Goal: Task Accomplishment & Management: Manage account settings

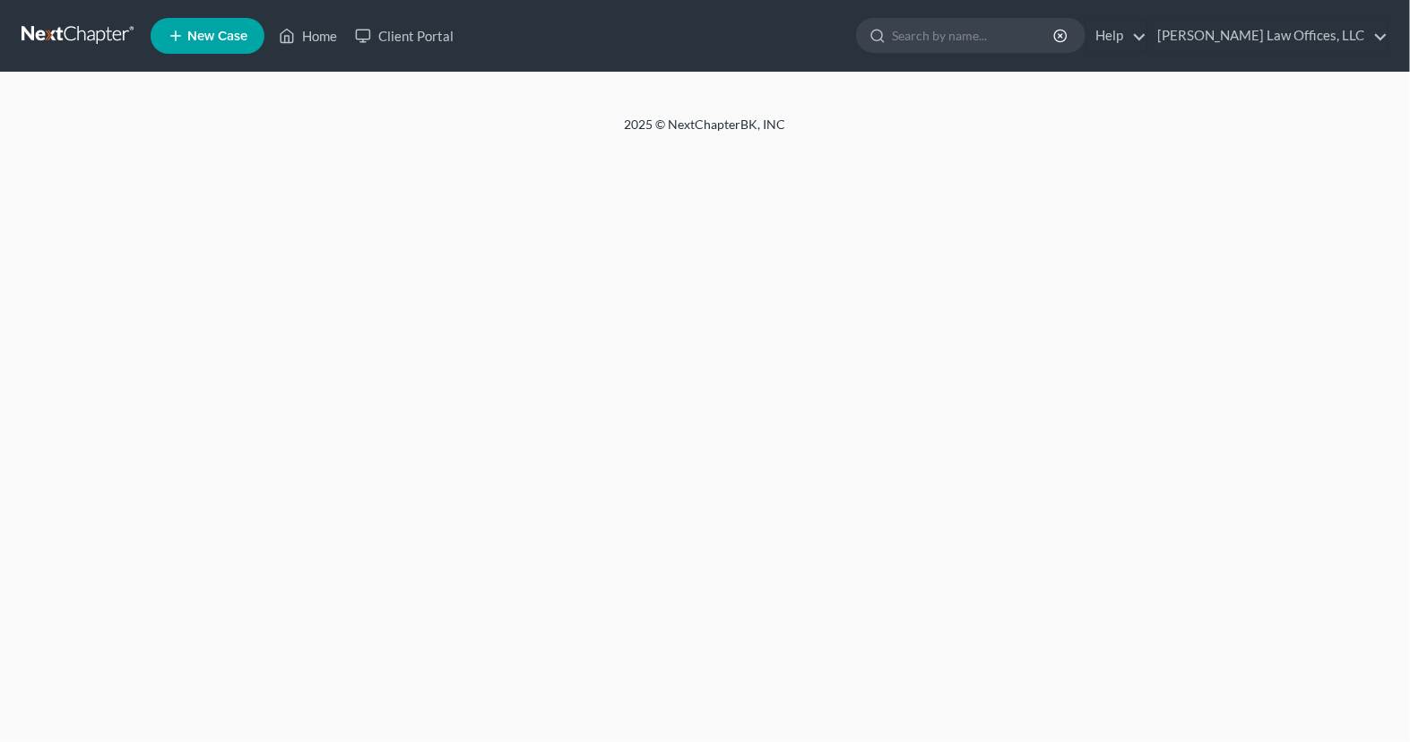
select select "4"
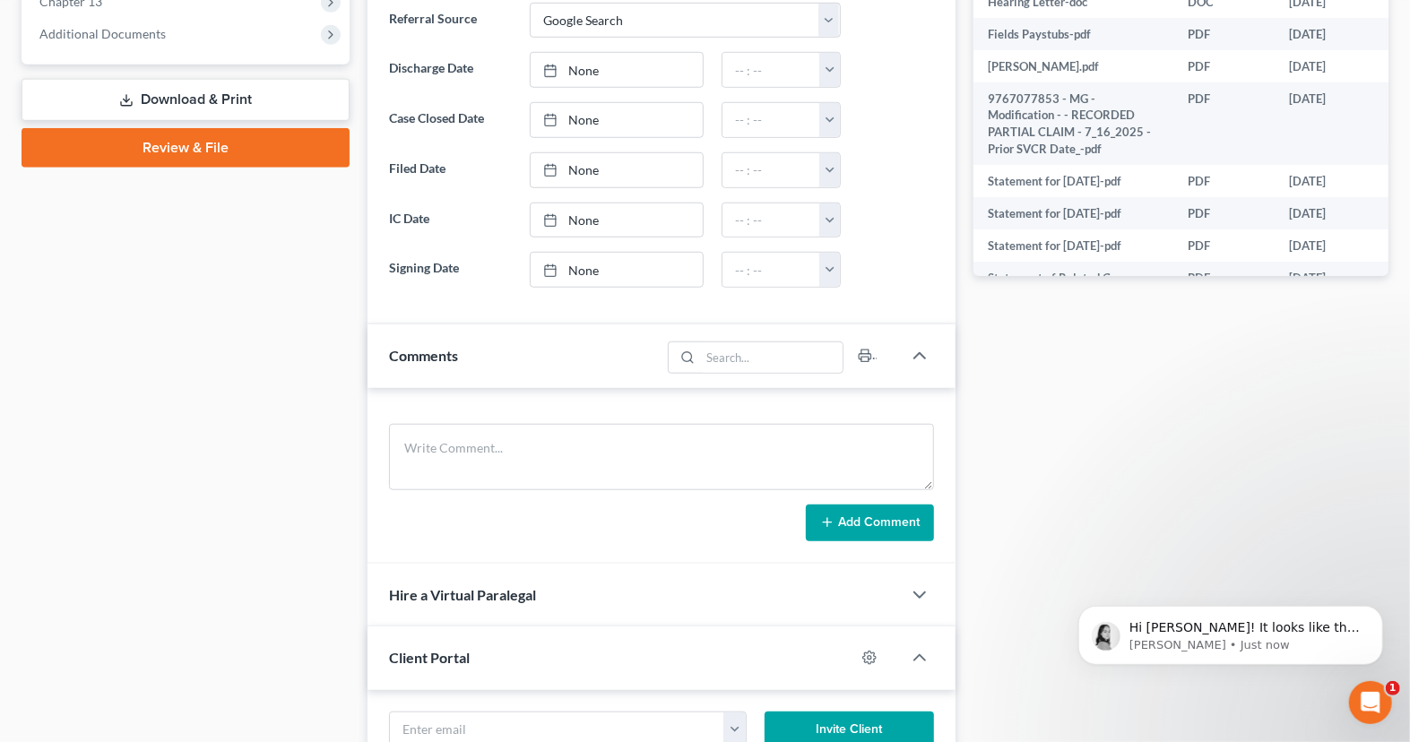
scroll to position [1147, 0]
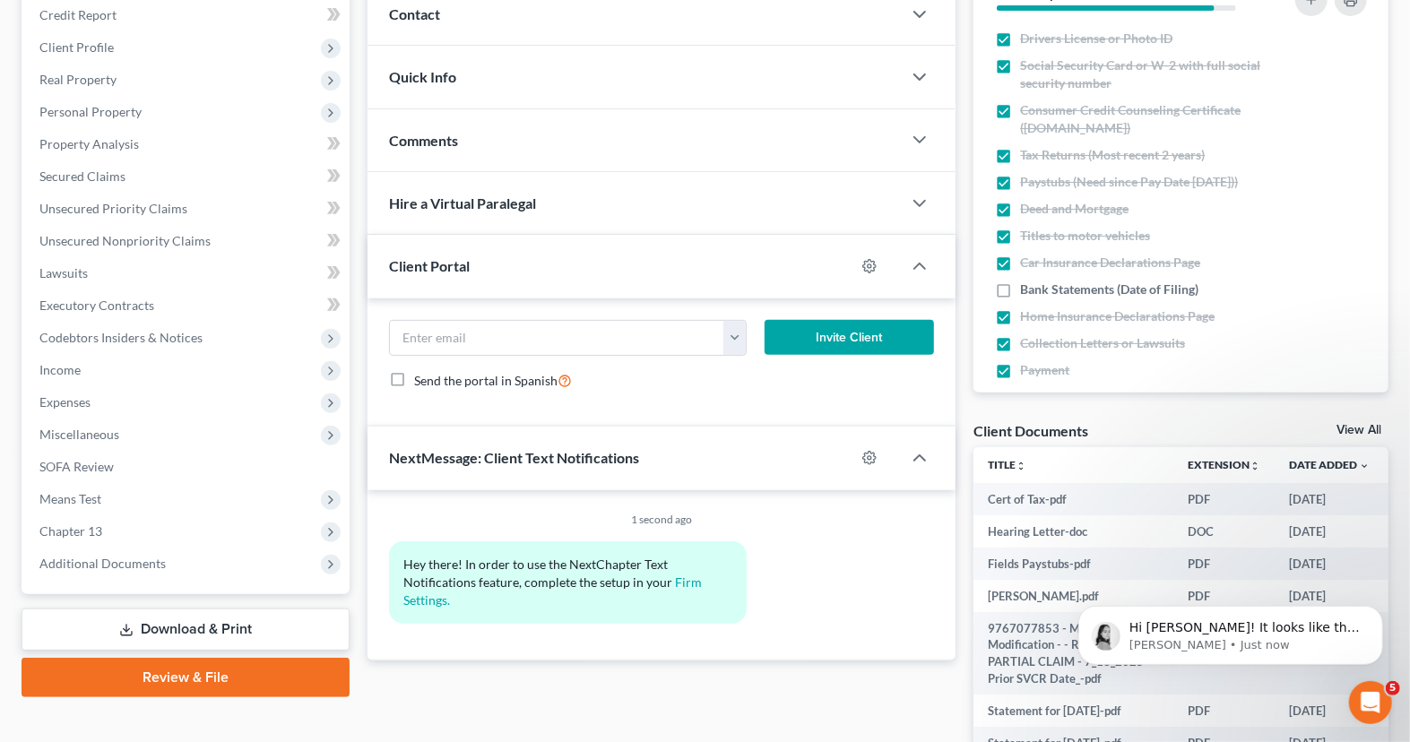
scroll to position [226, 0]
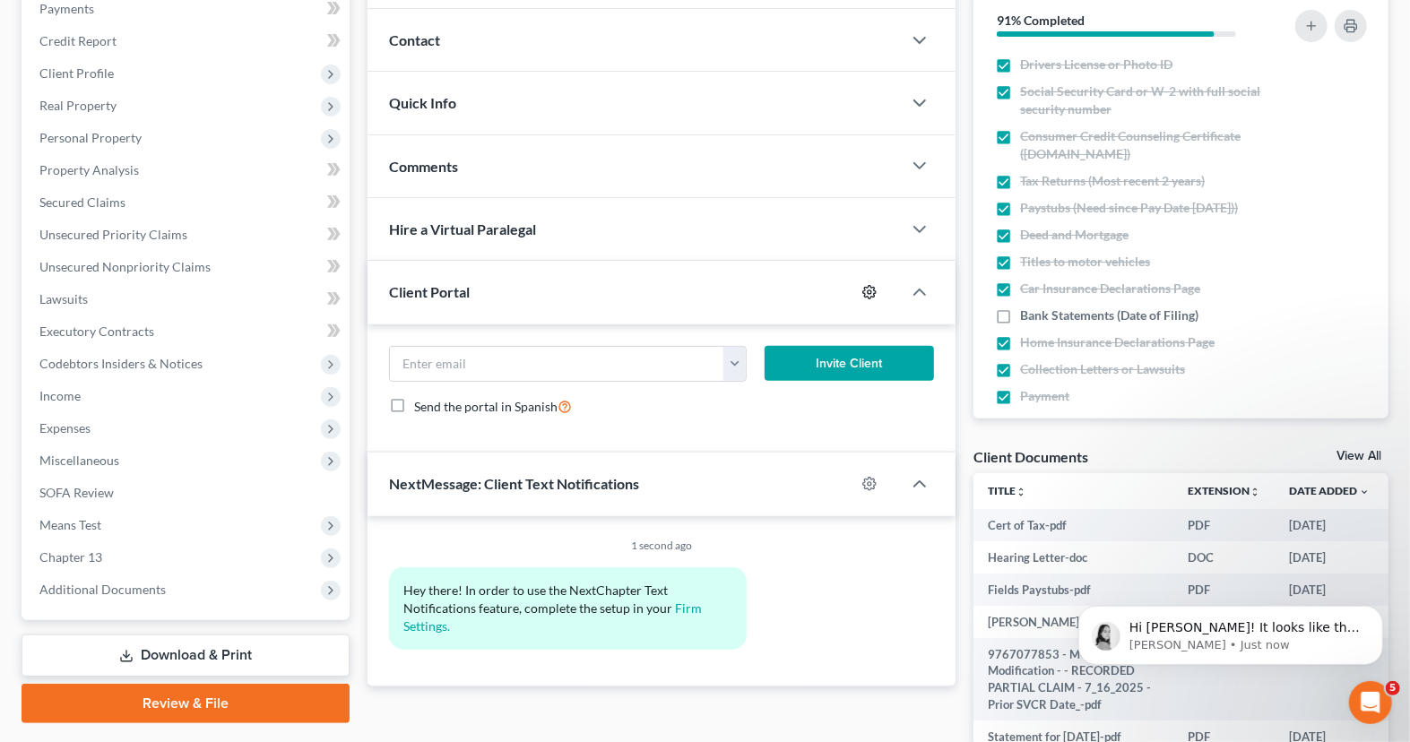
click at [871, 296] on icon "button" at bounding box center [869, 292] width 14 height 14
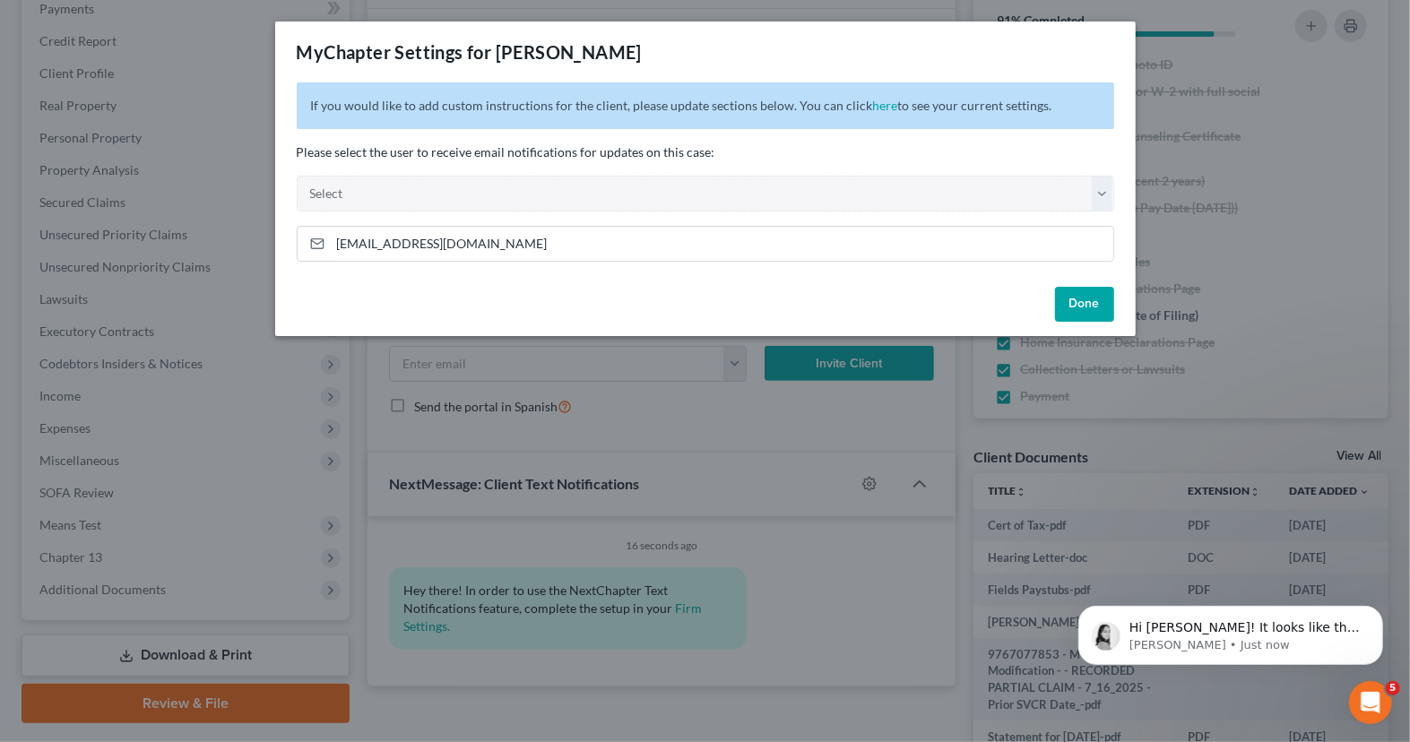
click at [359, 412] on div "MyChapter Settings for Fields, Nicholas If you would like to add custom instruc…" at bounding box center [705, 371] width 1410 height 742
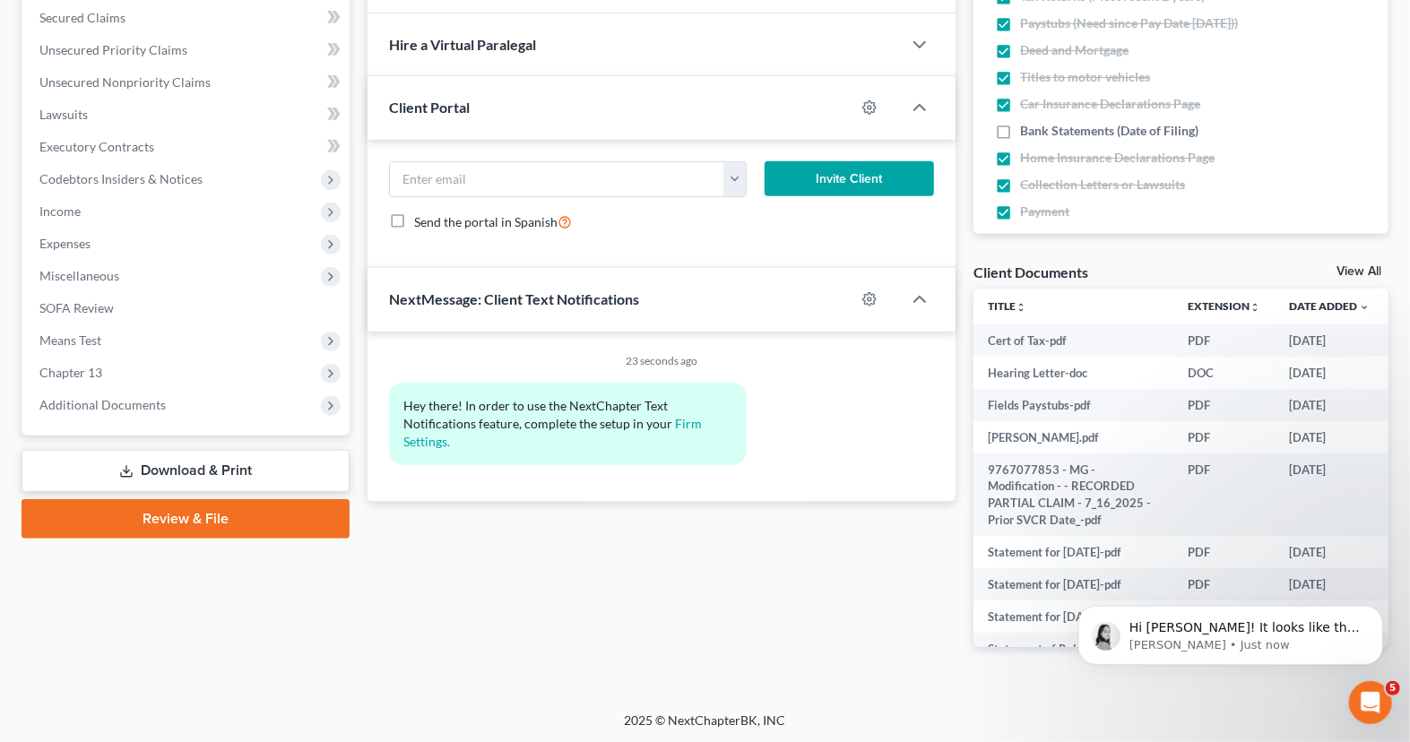
scroll to position [0, 0]
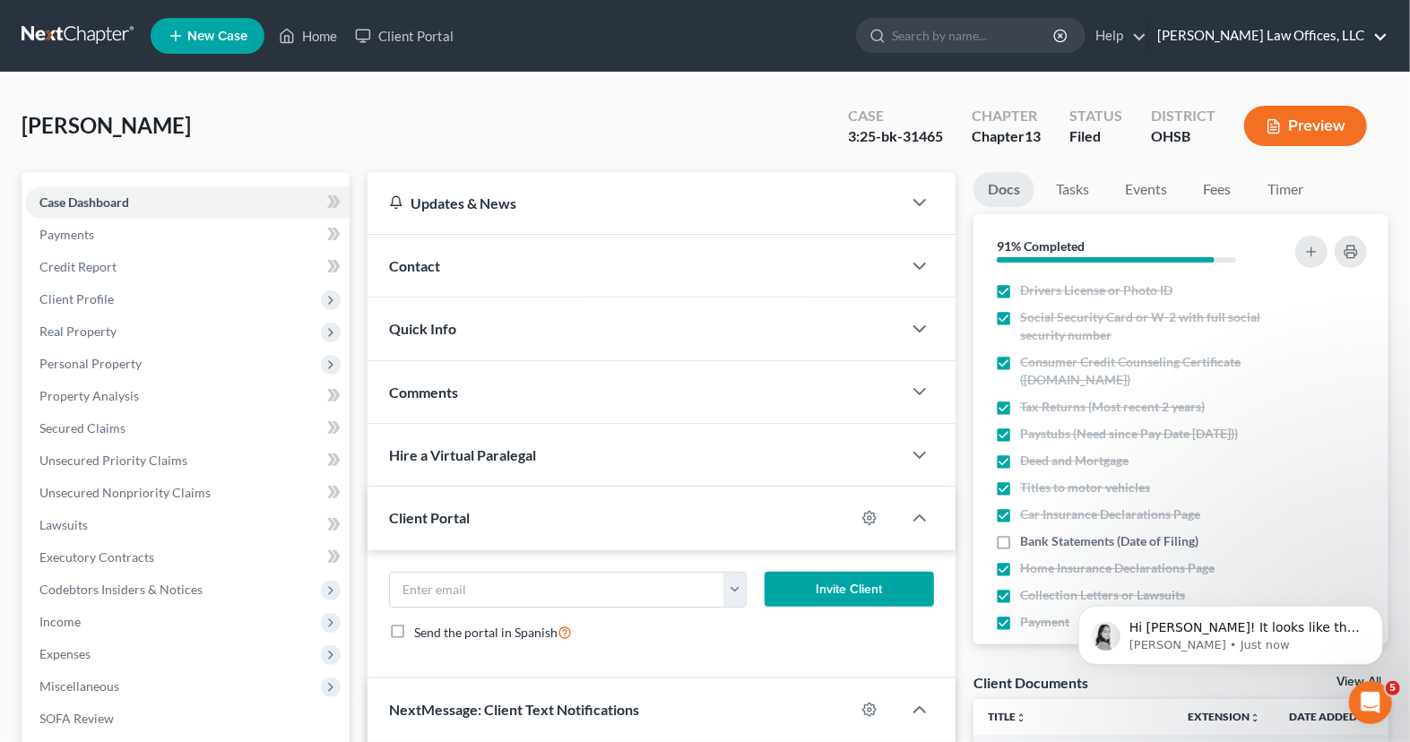
click at [1270, 38] on link "Fesenmyer Law Offices, LLC" at bounding box center [1267, 36] width 239 height 32
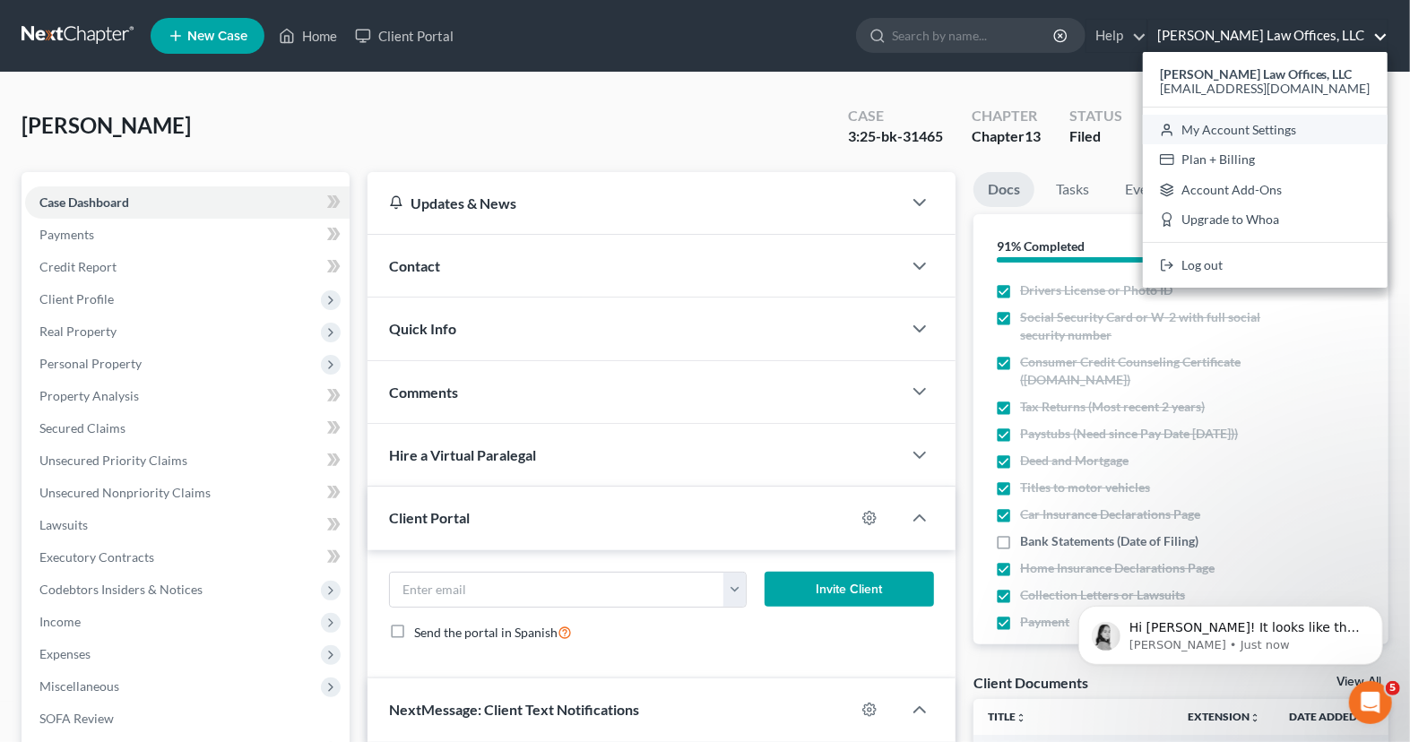
click at [1240, 137] on link "My Account Settings" at bounding box center [1265, 130] width 245 height 30
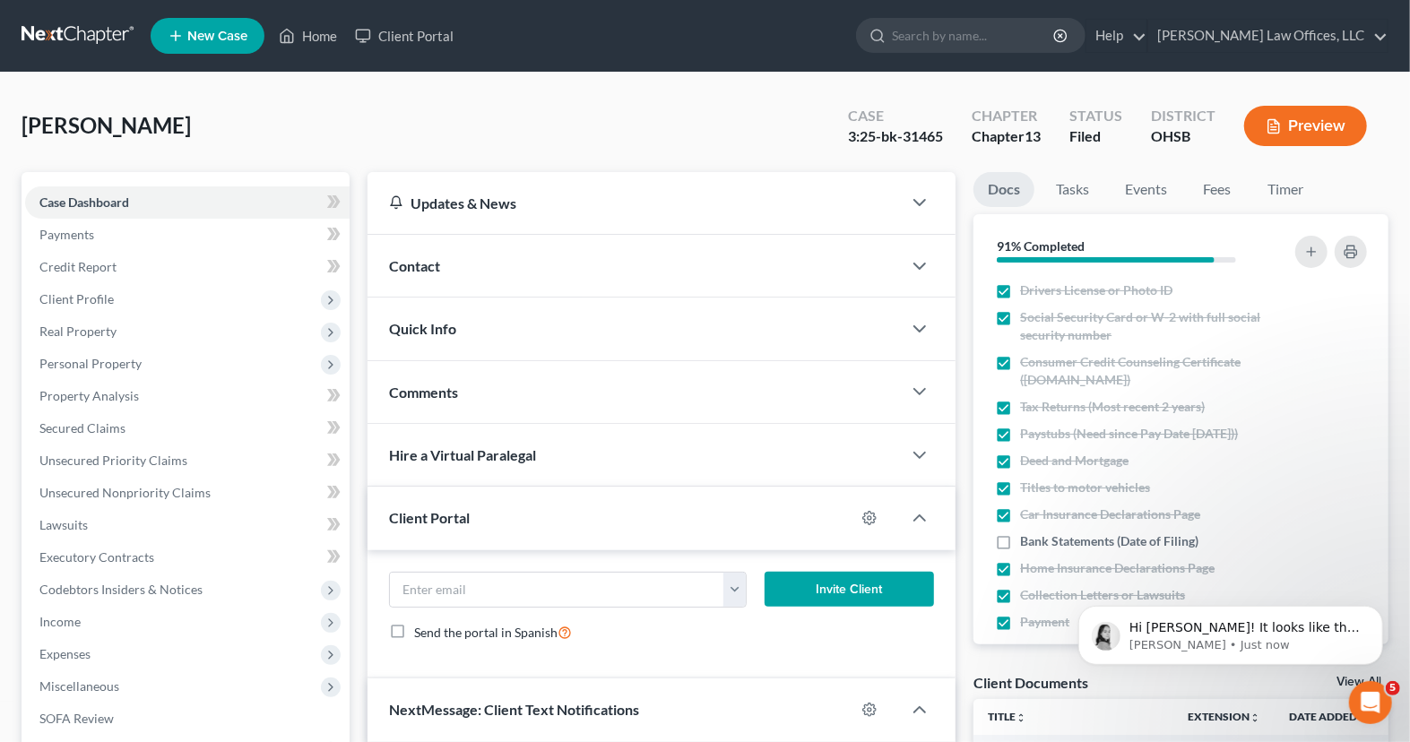
select select "24"
select select "36"
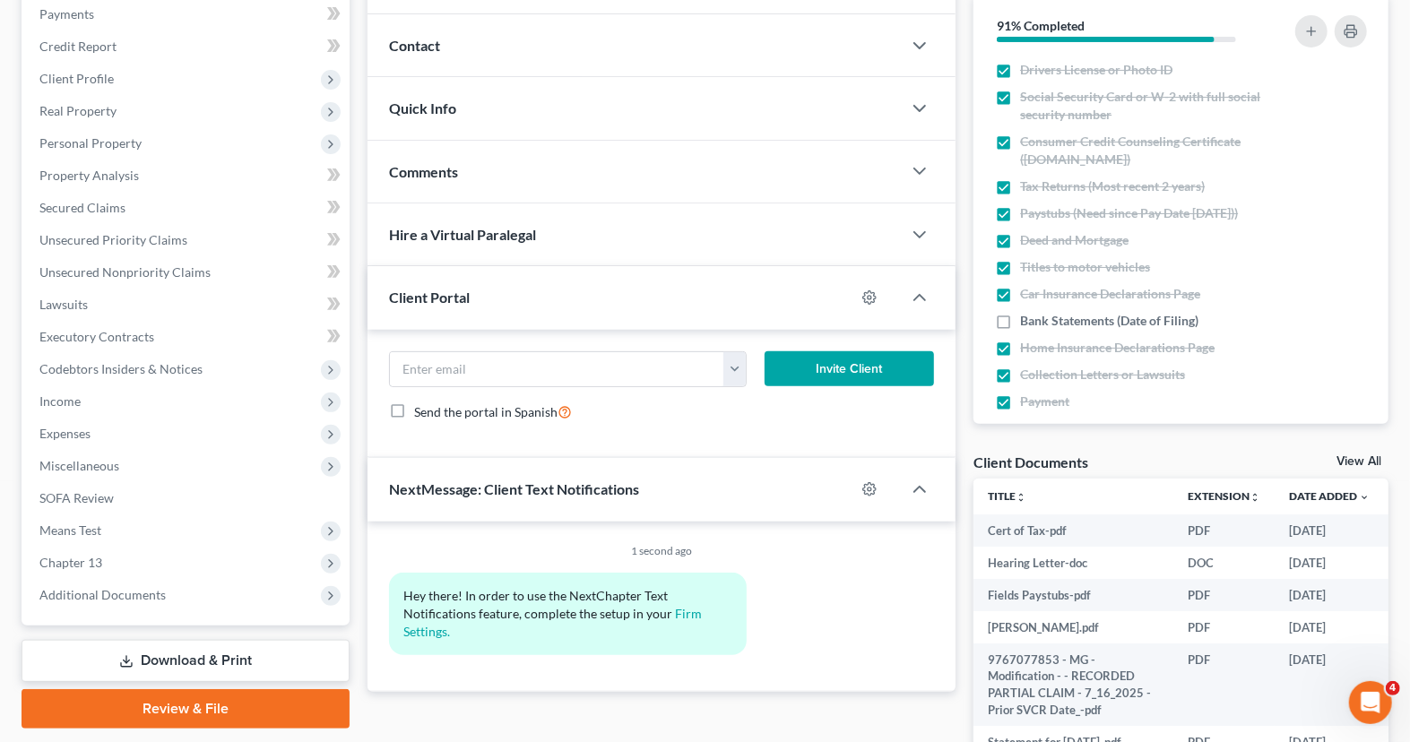
scroll to position [222, 0]
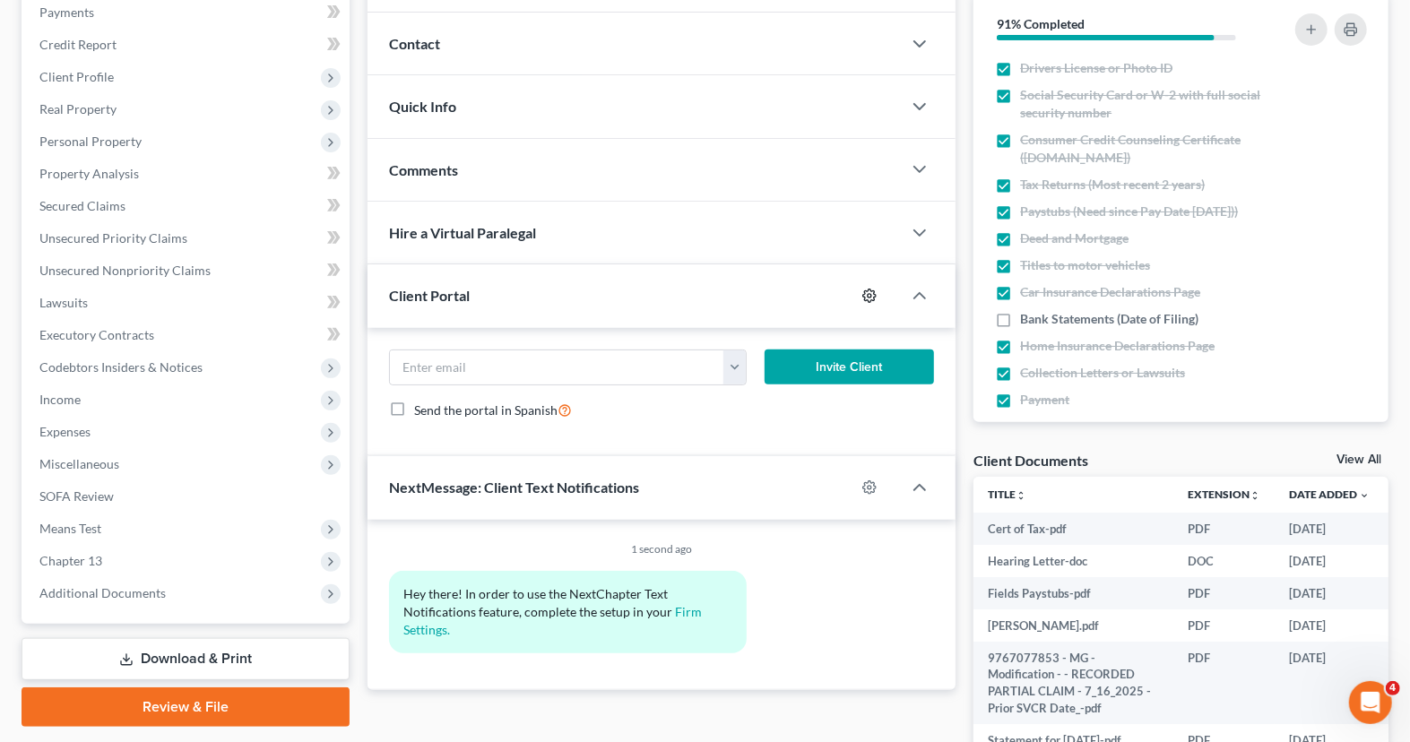
click at [866, 294] on icon "button" at bounding box center [869, 295] width 13 height 13
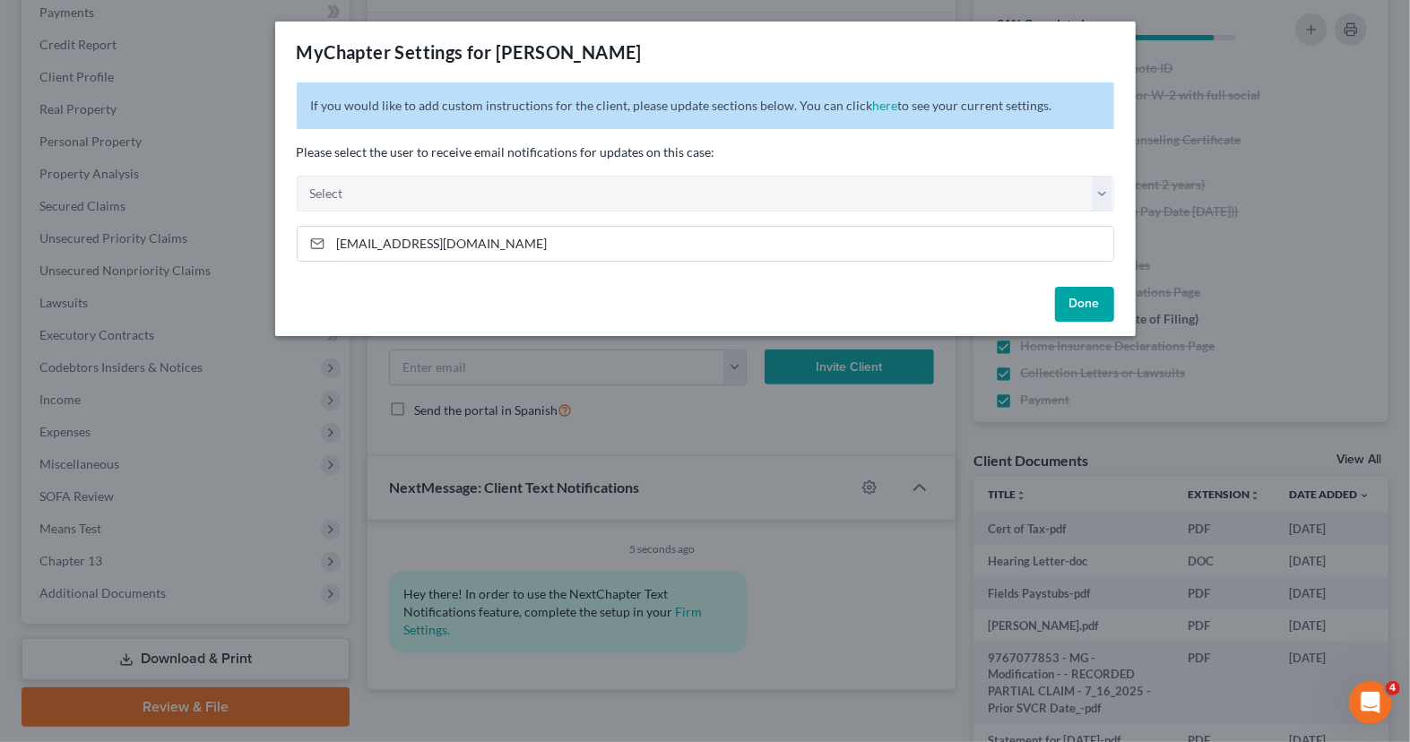
click at [660, 373] on div "MyChapter Settings for Fields, Nicholas If you would like to add custom instruc…" at bounding box center [705, 371] width 1410 height 742
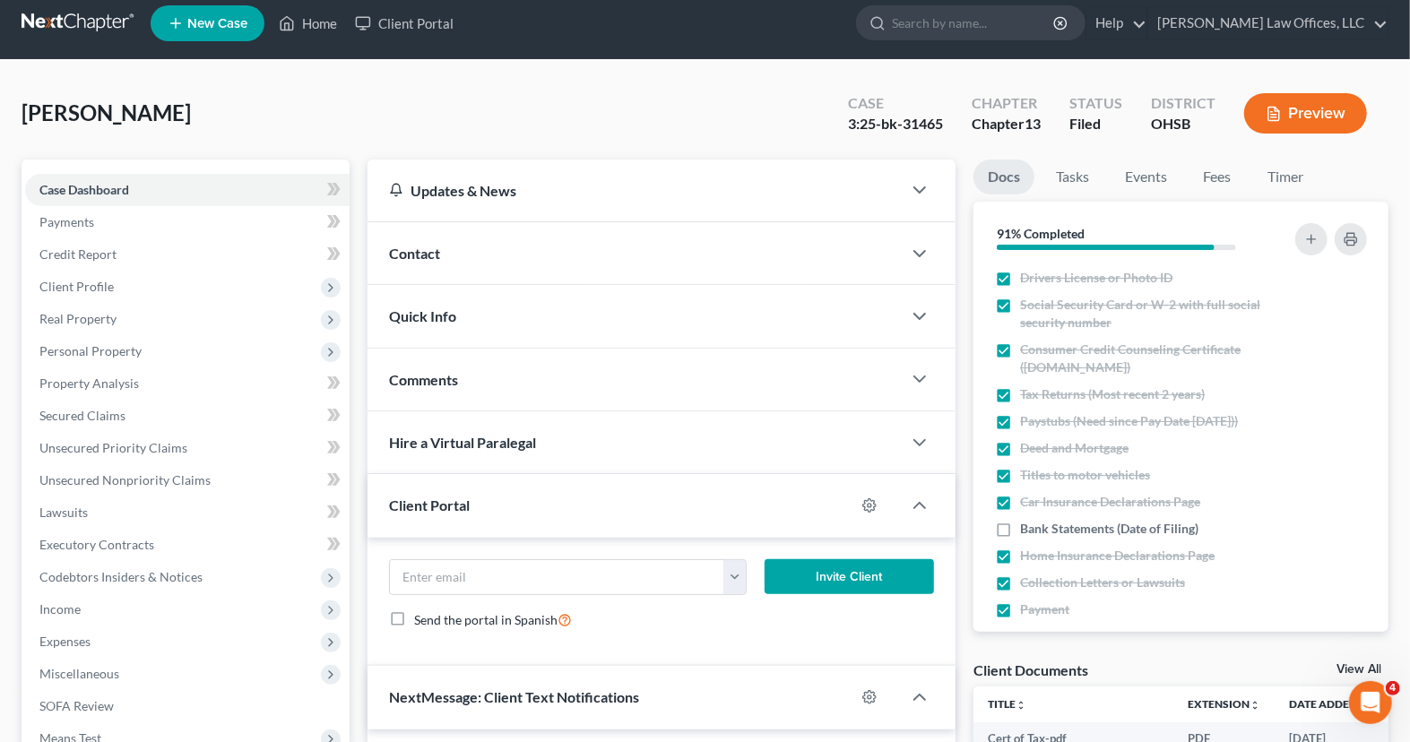
scroll to position [0, 0]
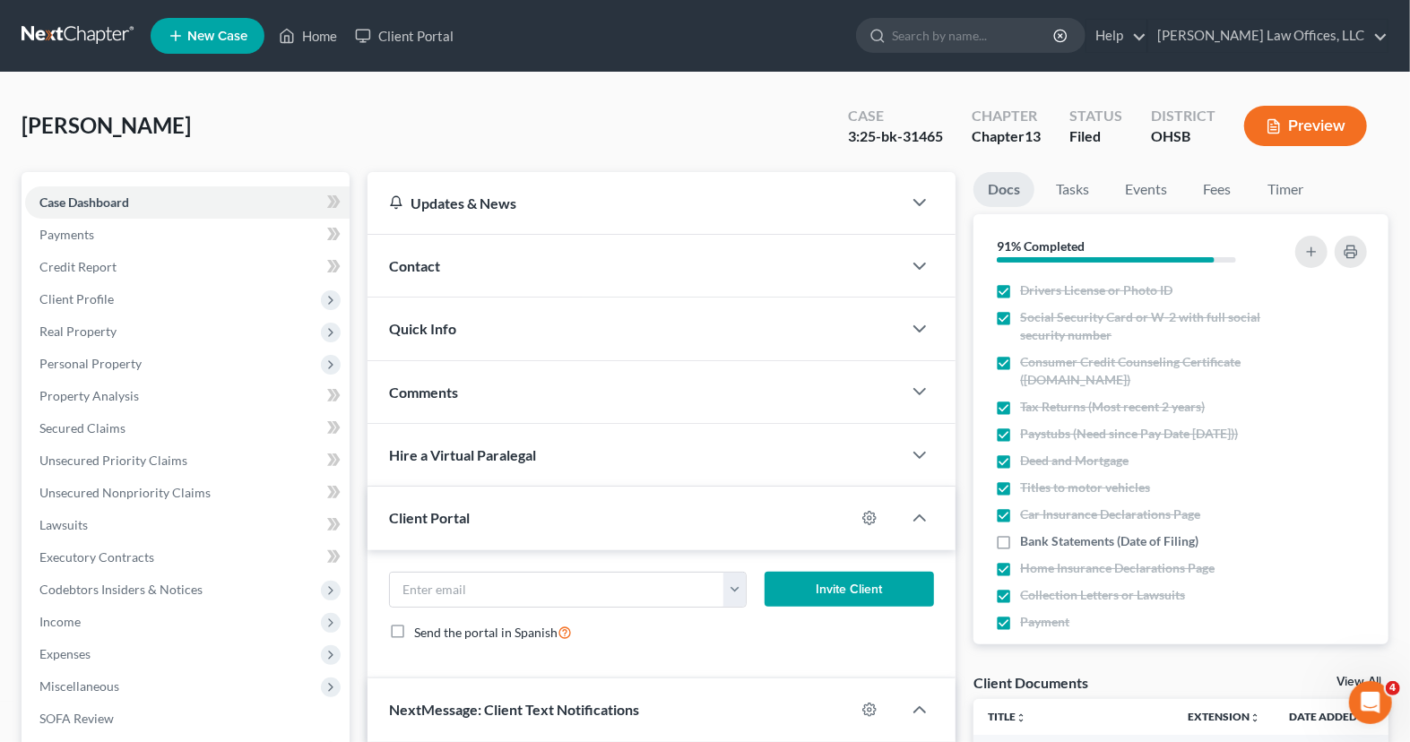
click at [532, 254] on div "Contact" at bounding box center [634, 266] width 534 height 62
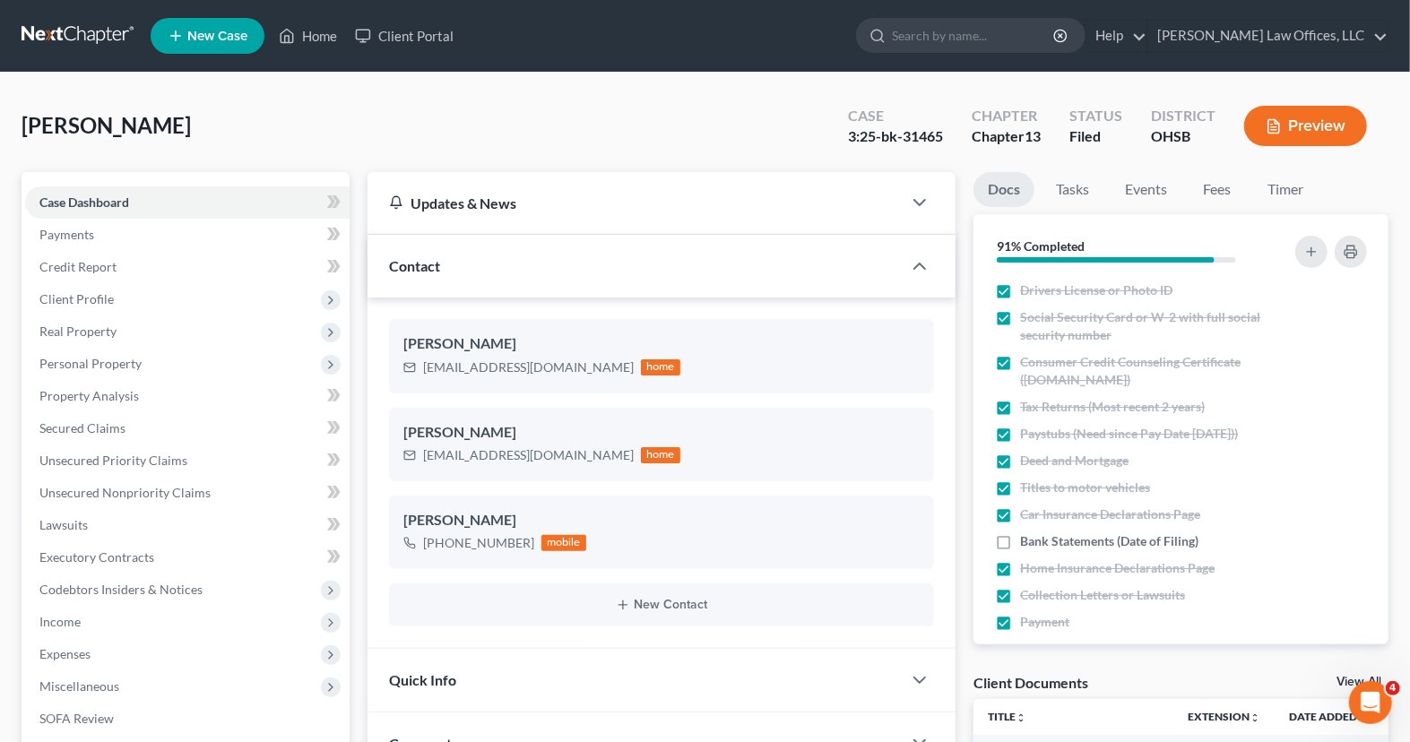
click at [532, 254] on div "Contact" at bounding box center [634, 266] width 534 height 62
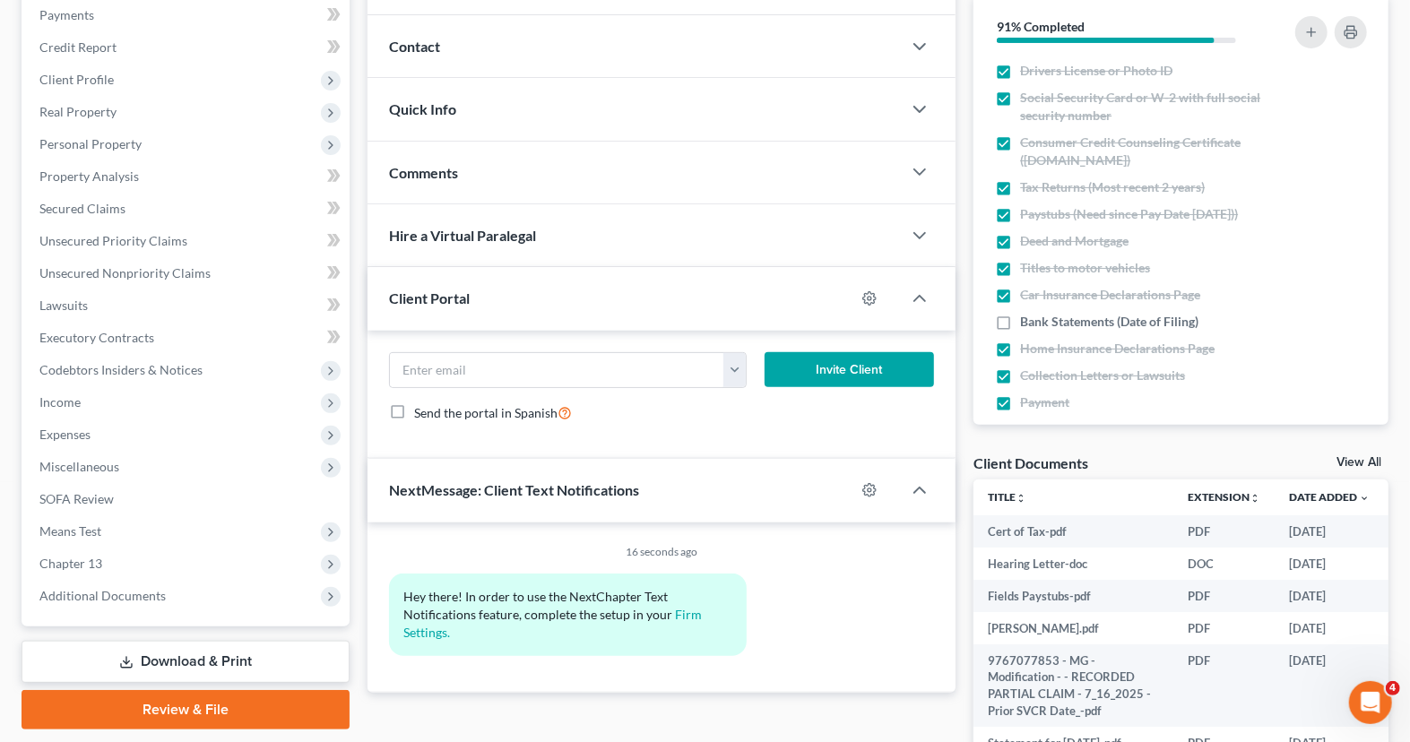
scroll to position [228, 0]
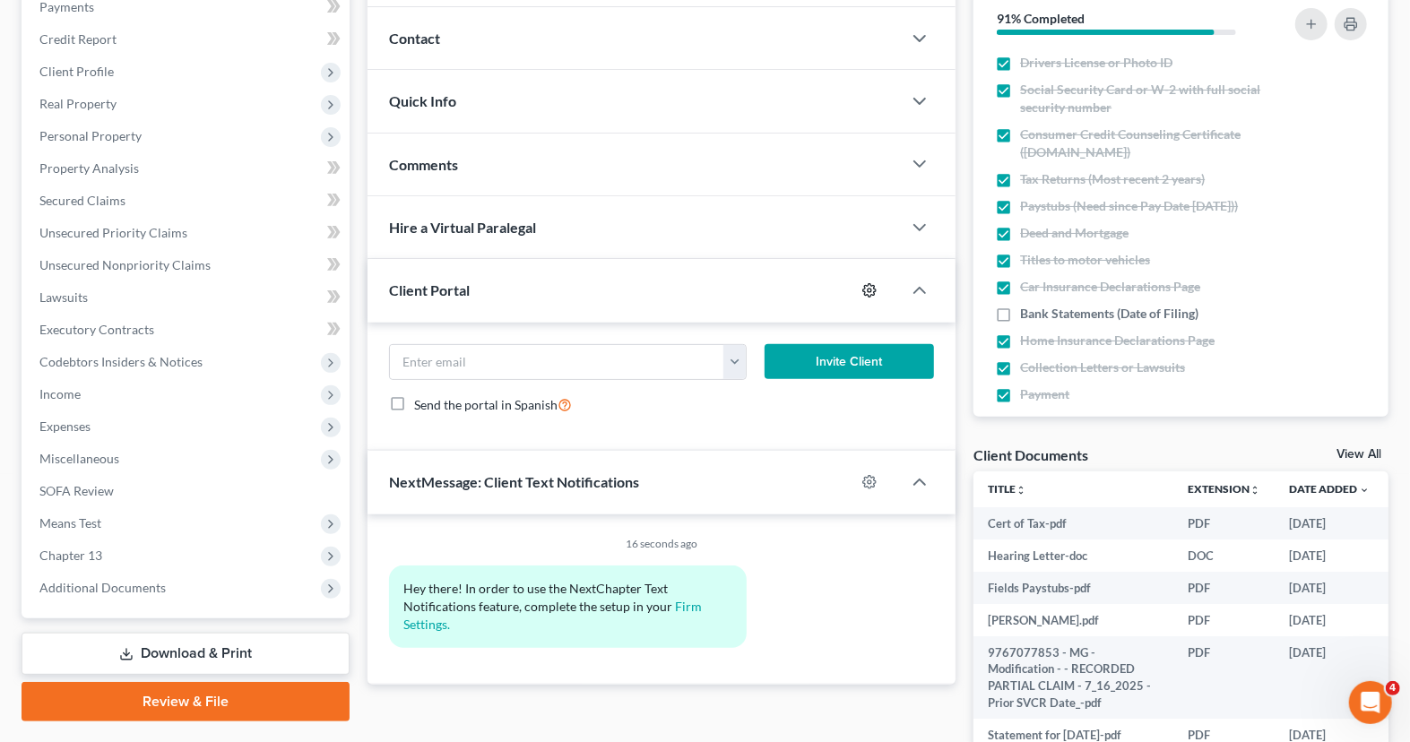
click at [868, 293] on icon "button" at bounding box center [869, 290] width 14 height 14
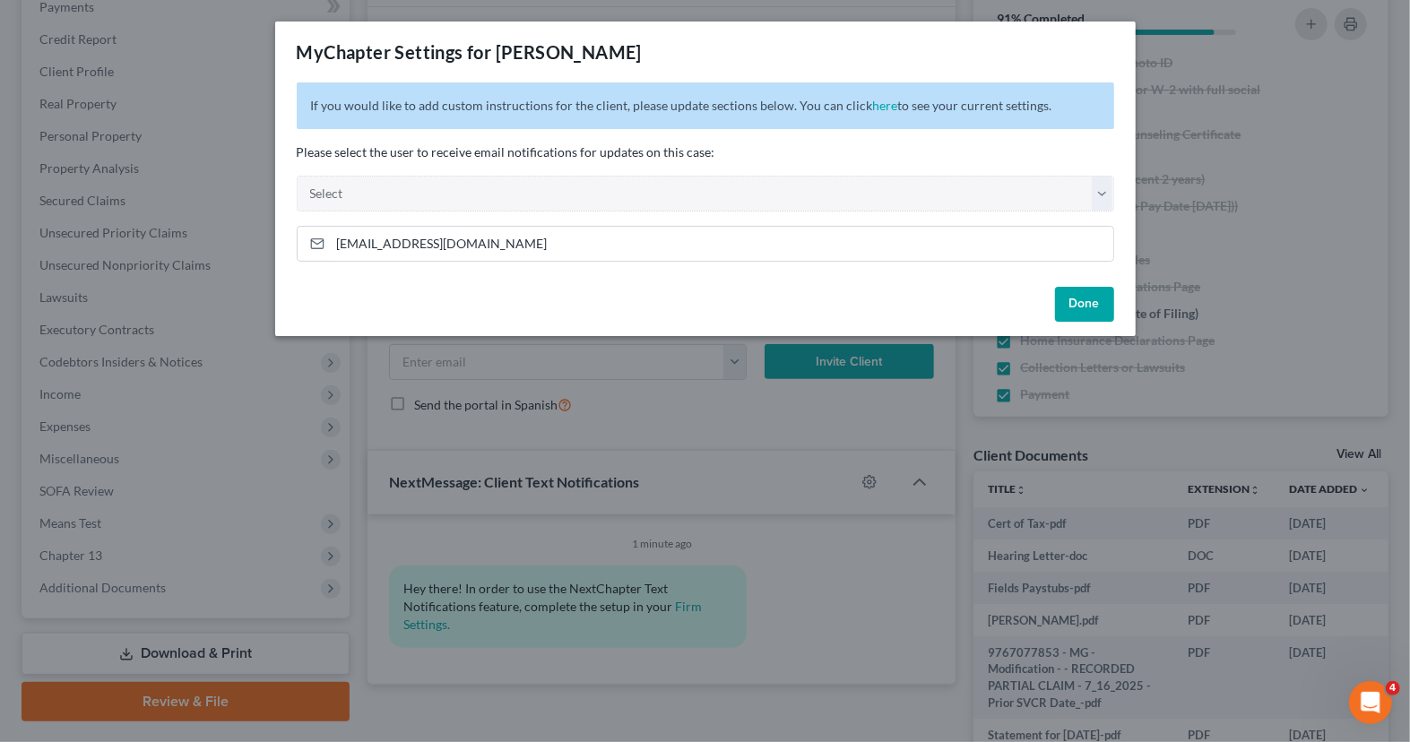
click at [716, 37] on div "MyChapter Settings for Fields, Nicholas" at bounding box center [705, 52] width 860 height 61
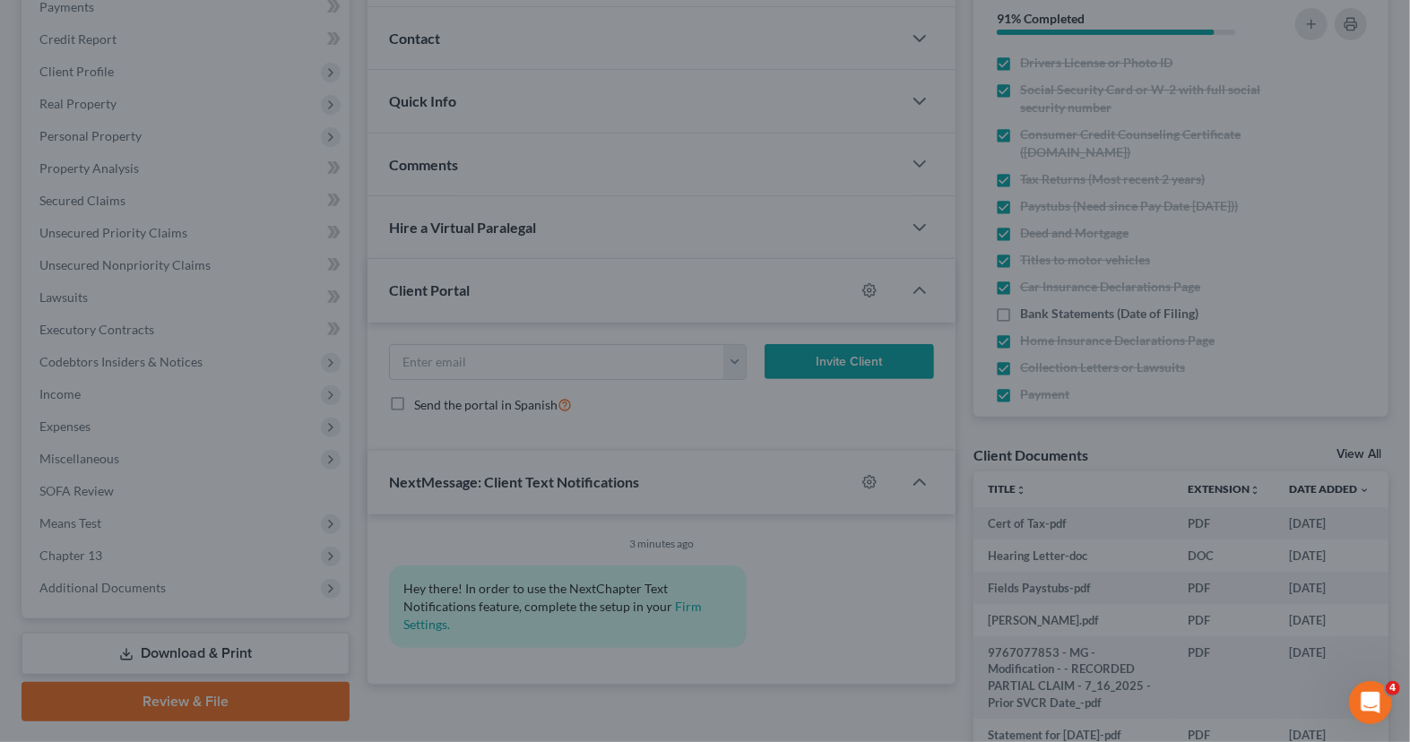
click at [784, 13] on div "MyChapter Settings for Fields, Nicholas If you would like to add custom instruc…" at bounding box center [705, 371] width 1410 height 742
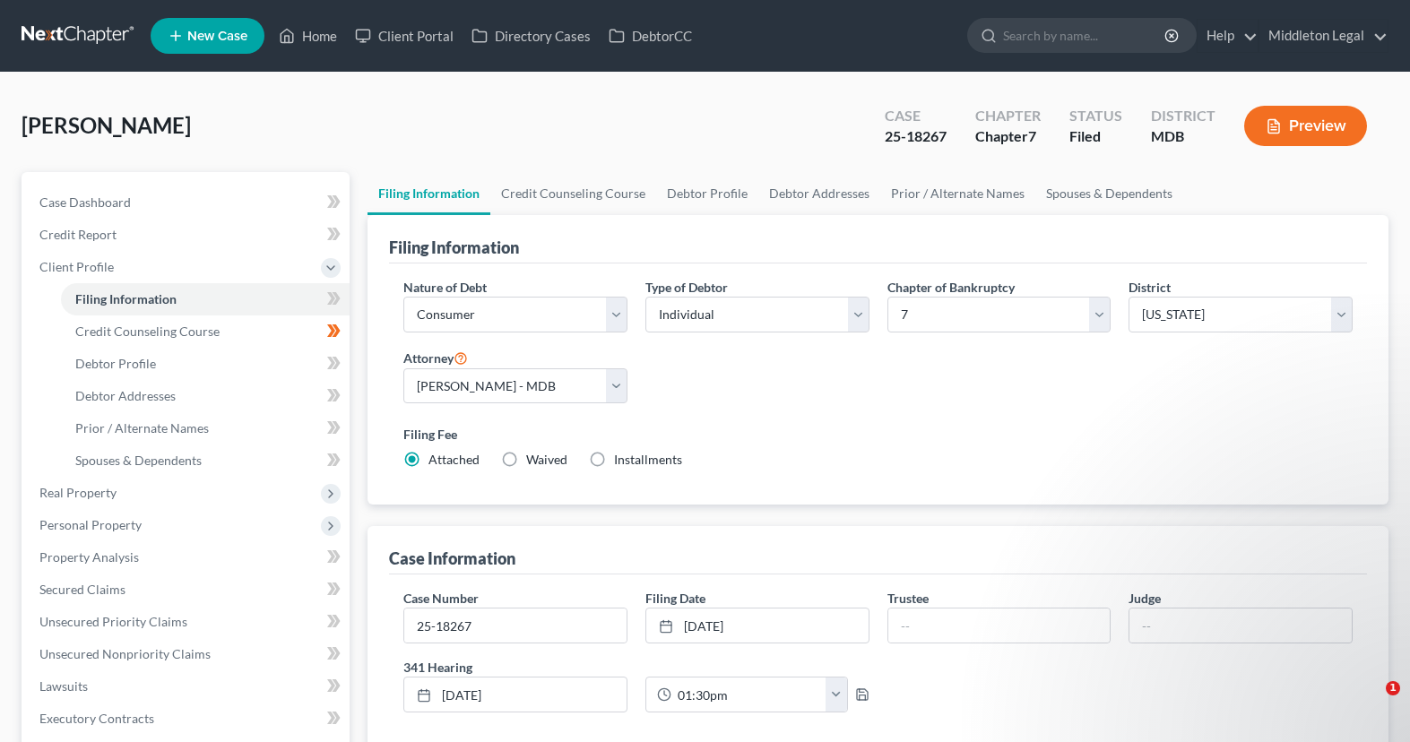
select select "1"
select select "0"
select select "38"
select select "0"
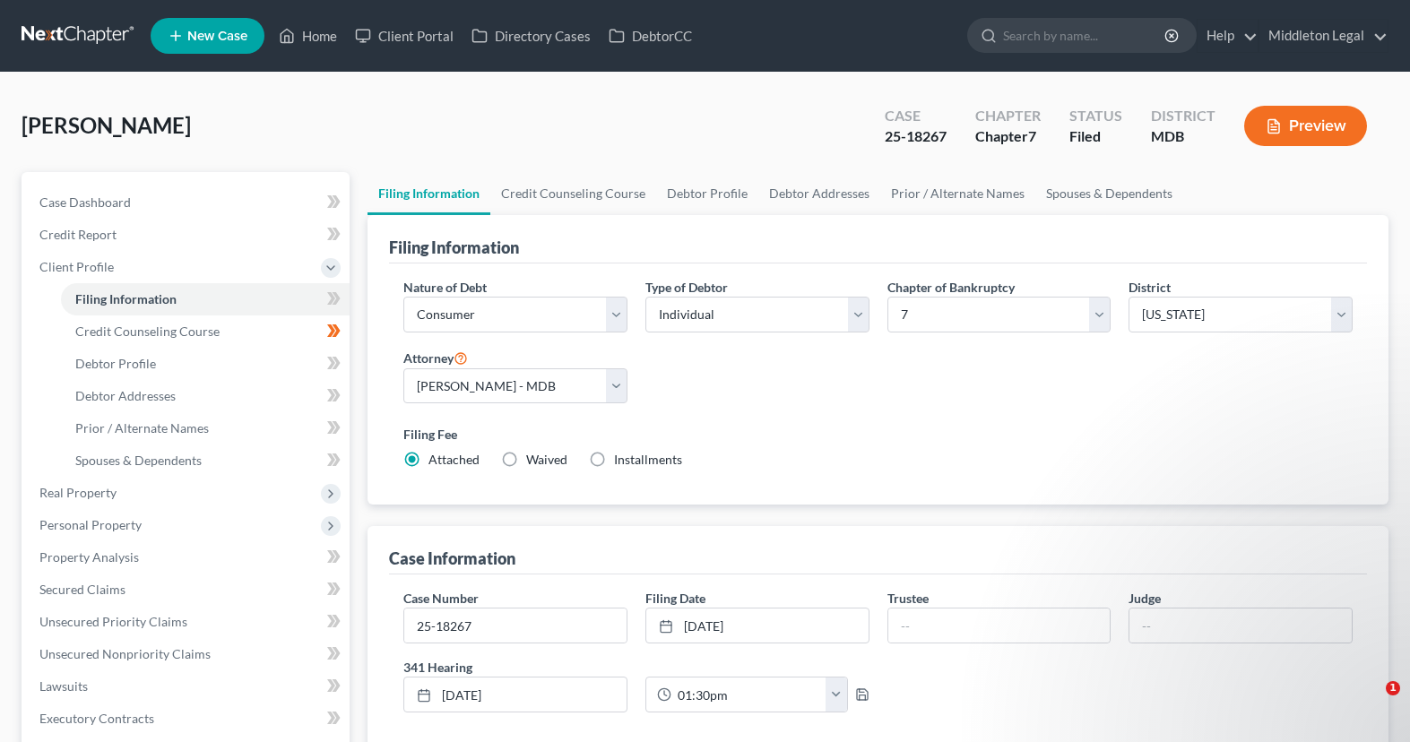
select select "21"
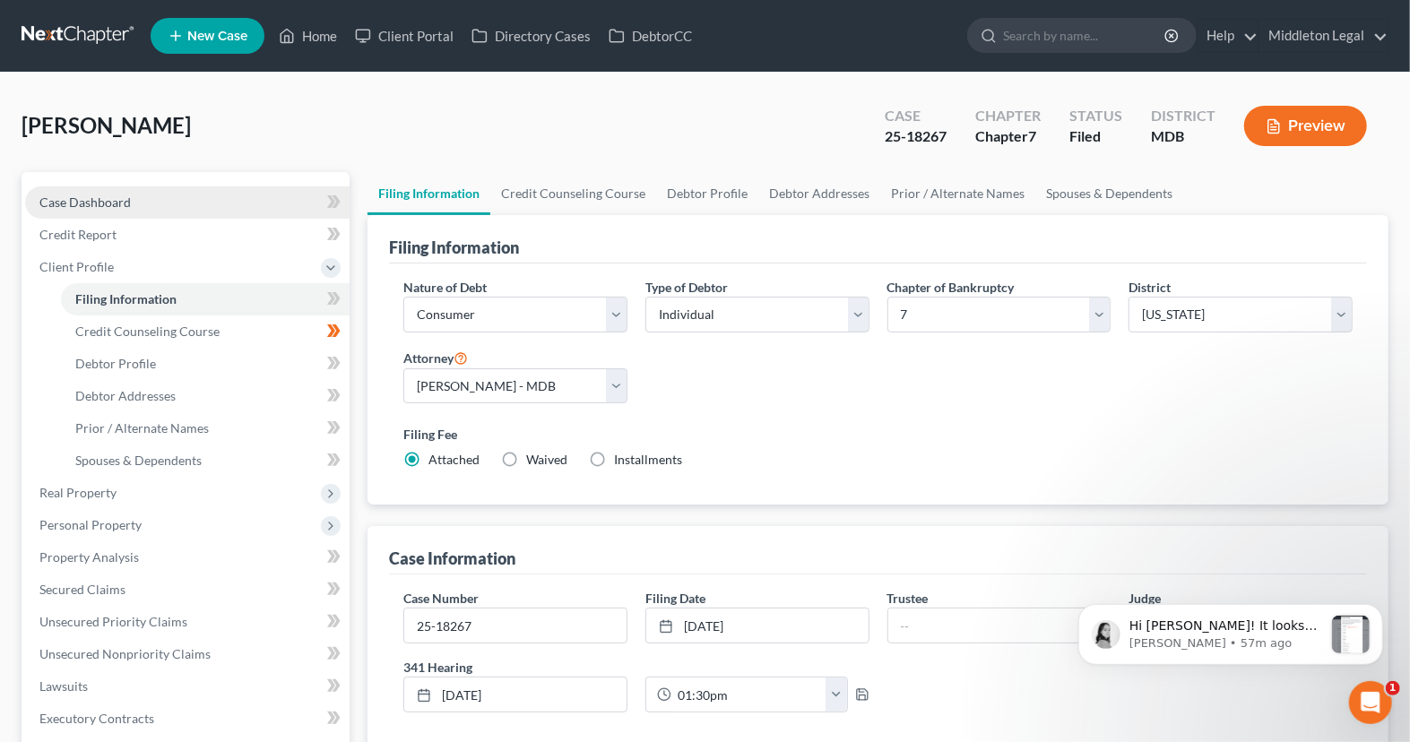
click at [152, 211] on link "Case Dashboard" at bounding box center [187, 202] width 324 height 32
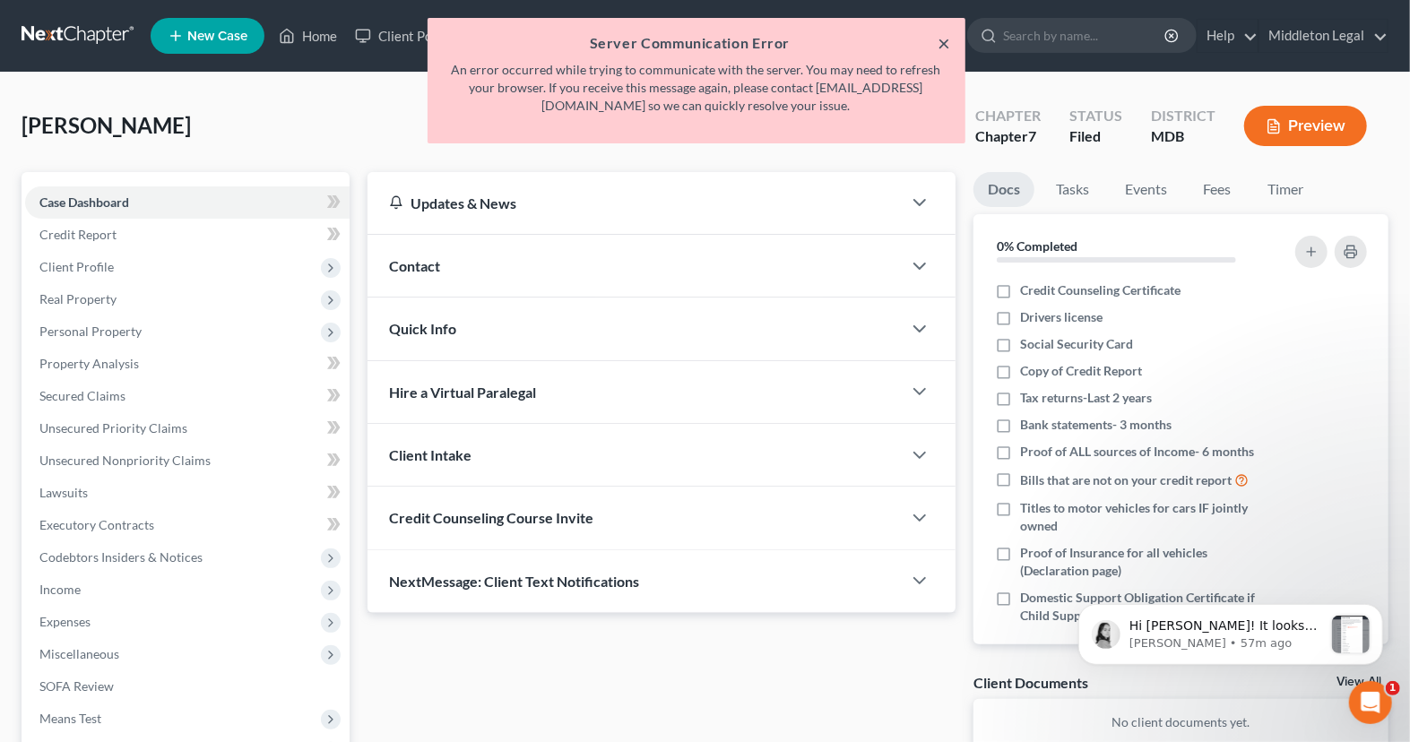
click at [945, 39] on button "×" at bounding box center [944, 43] width 13 height 22
